Goal: Information Seeking & Learning: Understand process/instructions

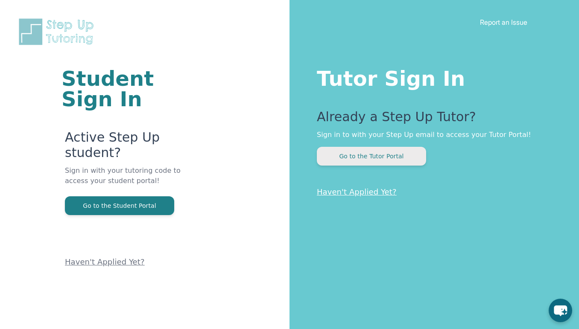
click at [414, 162] on button "Go to the Tutor Portal" at bounding box center [371, 156] width 109 height 19
click at [350, 153] on button "Go to the Tutor Portal" at bounding box center [371, 156] width 109 height 19
click at [357, 161] on button "Go to the Tutor Portal" at bounding box center [371, 156] width 109 height 19
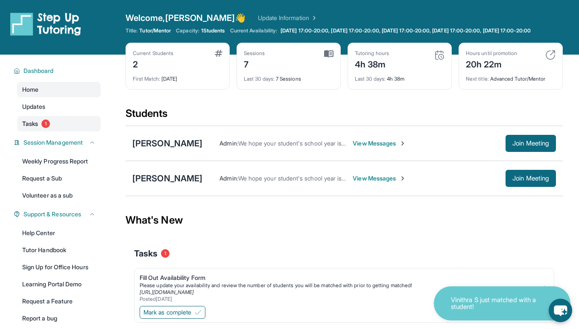
click at [62, 129] on link "Tasks 1" at bounding box center [59, 123] width 84 height 15
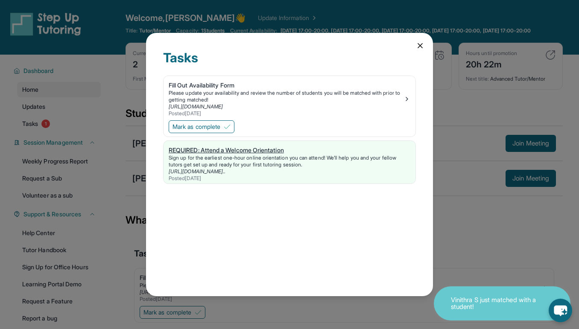
click at [226, 169] on link "[URL][DOMAIN_NAME].." at bounding box center [197, 171] width 57 height 6
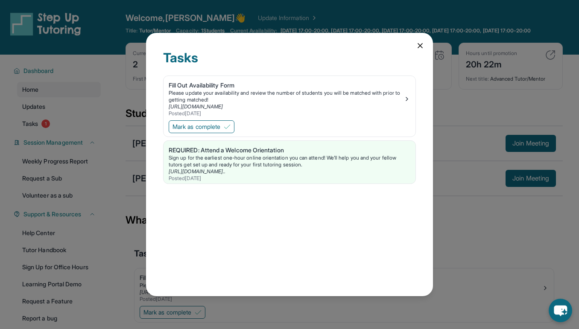
click at [424, 47] on icon at bounding box center [420, 45] width 9 height 9
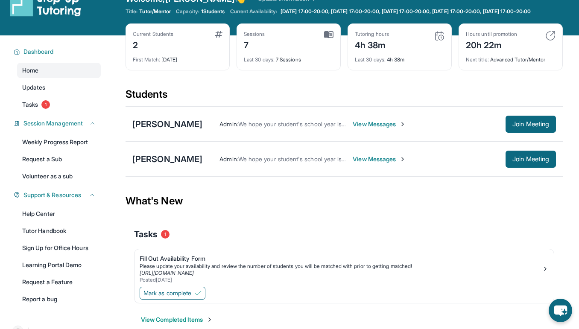
scroll to position [20, 0]
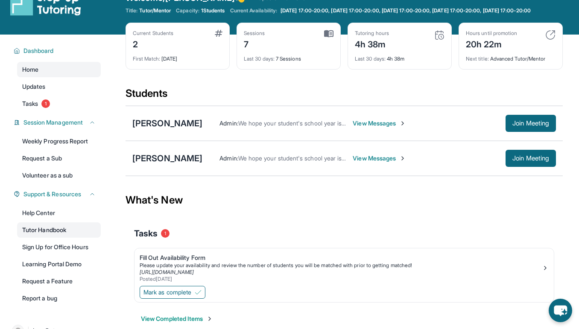
click at [62, 236] on link "Tutor Handbook" at bounding box center [59, 230] width 84 height 15
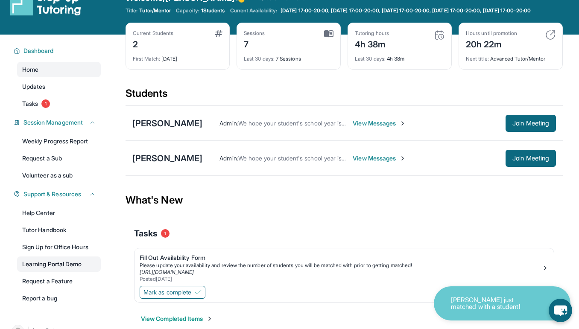
click at [73, 270] on link "Learning Portal Demo" at bounding box center [59, 264] width 84 height 15
